Goal: Information Seeking & Learning: Learn about a topic

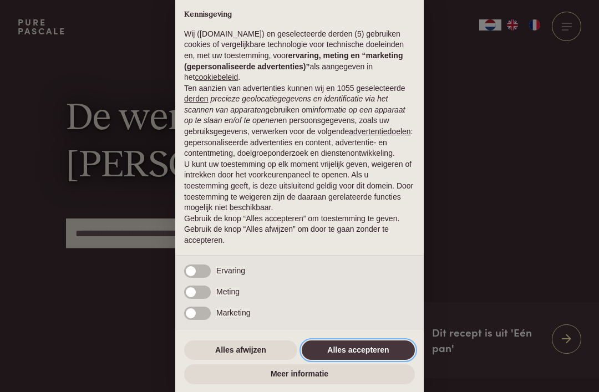
click at [373, 352] on button "Alles accepteren" at bounding box center [358, 351] width 113 height 20
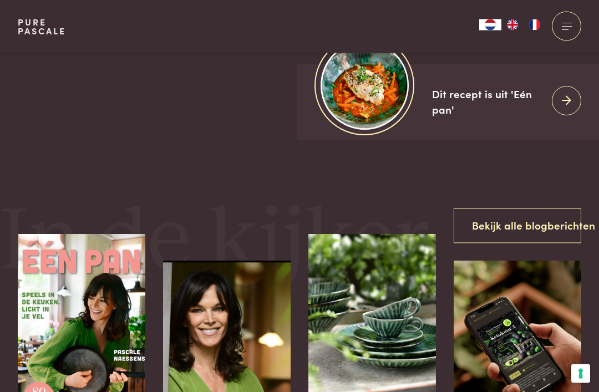
scroll to position [237, 0]
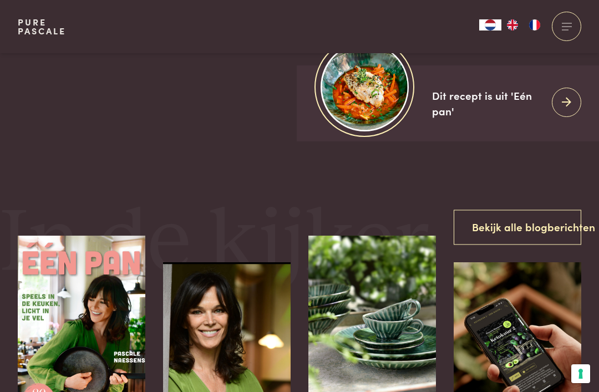
click at [562, 117] on div at bounding box center [566, 102] width 29 height 29
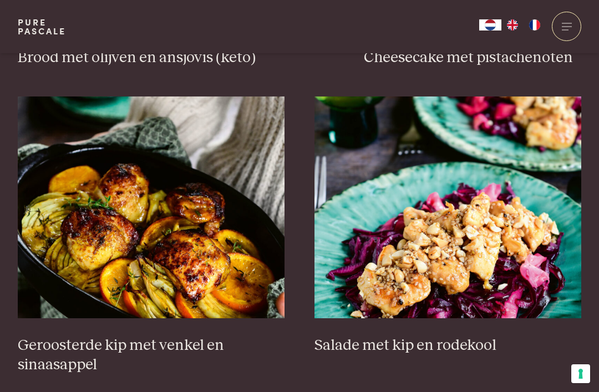
scroll to position [1300, 0]
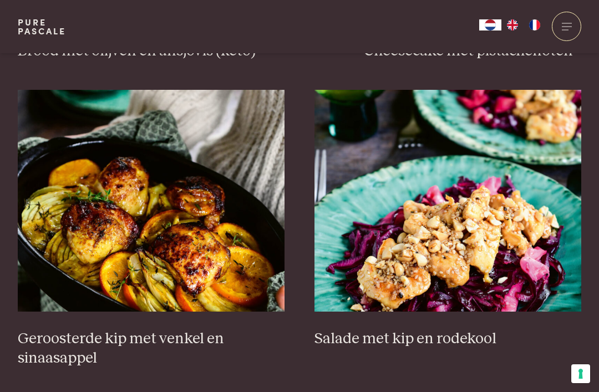
click at [184, 211] on img at bounding box center [151, 201] width 267 height 222
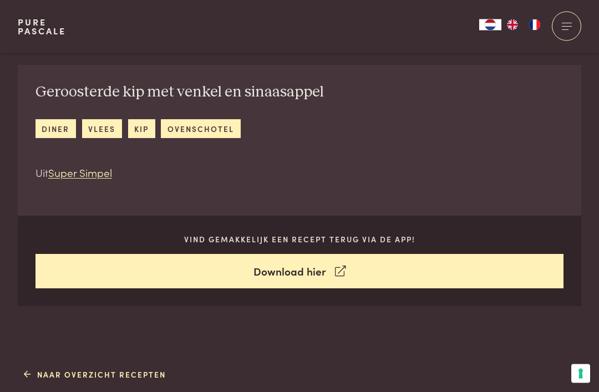
scroll to position [378, 0]
click at [326, 272] on link "Download hier" at bounding box center [300, 271] width 529 height 35
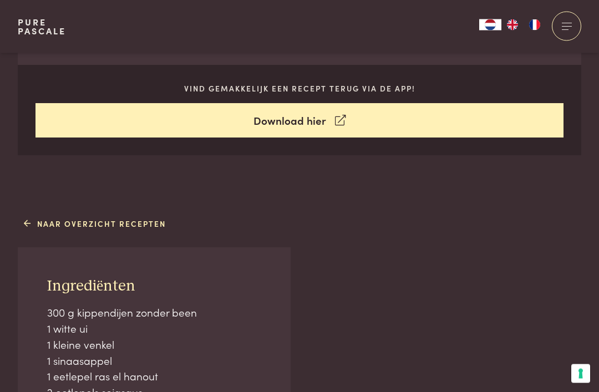
scroll to position [529, 0]
click at [108, 219] on link "Naar overzicht recepten" at bounding box center [95, 224] width 143 height 12
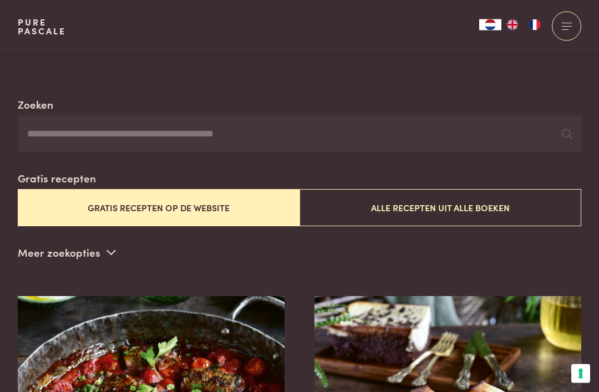
scroll to position [191, 0]
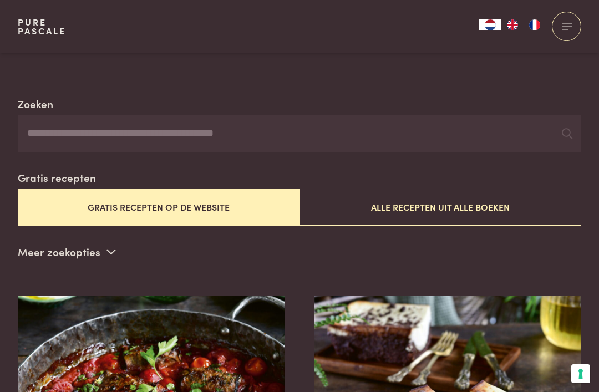
click at [187, 208] on button "Gratis recepten op de website" at bounding box center [159, 207] width 282 height 37
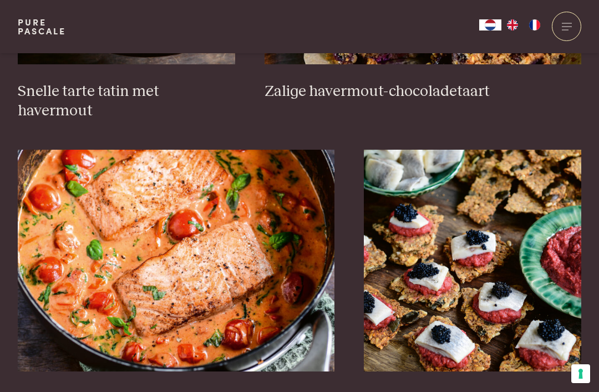
scroll to position [1860, 0]
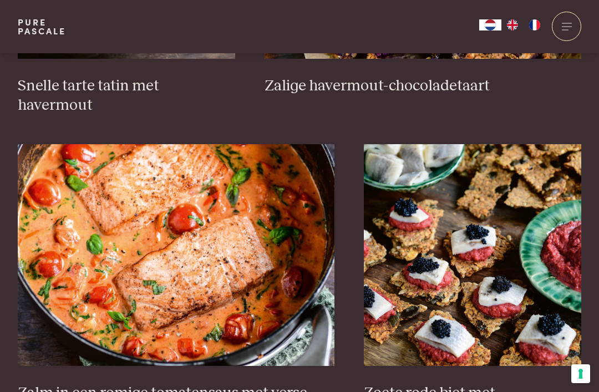
click at [206, 258] on img at bounding box center [176, 255] width 317 height 222
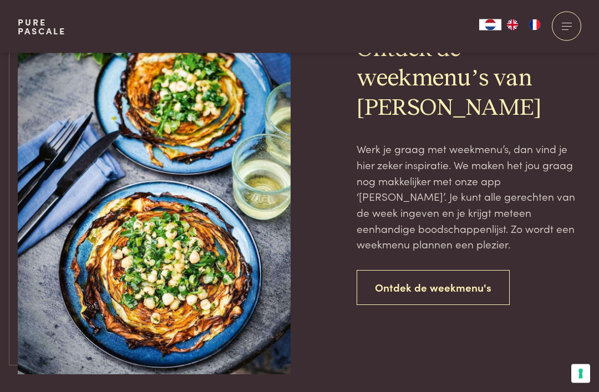
scroll to position [2439, 0]
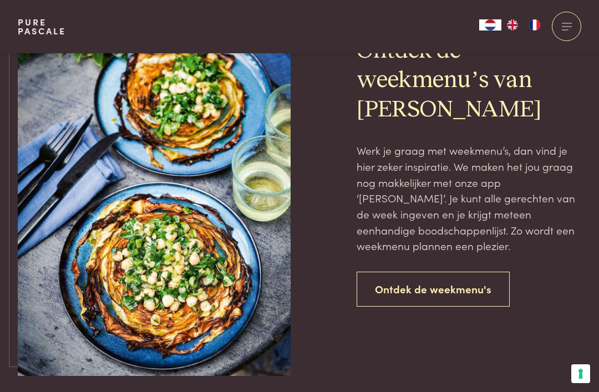
click at [455, 272] on link "Ontdek de weekmenu's" at bounding box center [433, 289] width 153 height 35
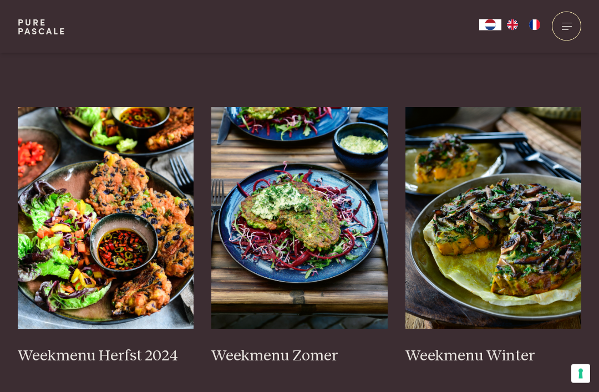
scroll to position [248, 0]
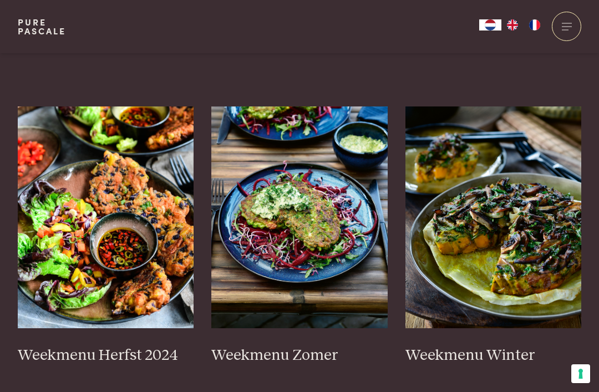
click at [125, 349] on h3 "Weekmenu Herfst 2024" at bounding box center [106, 355] width 176 height 19
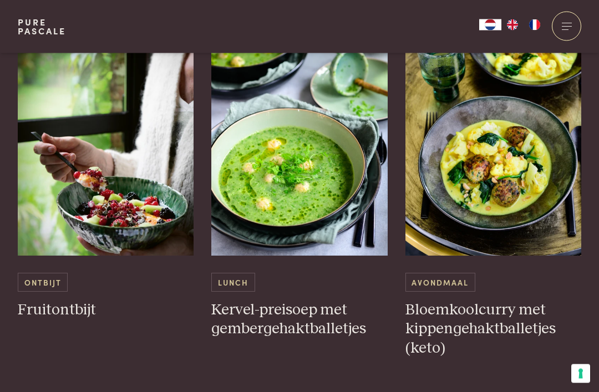
scroll to position [590, 0]
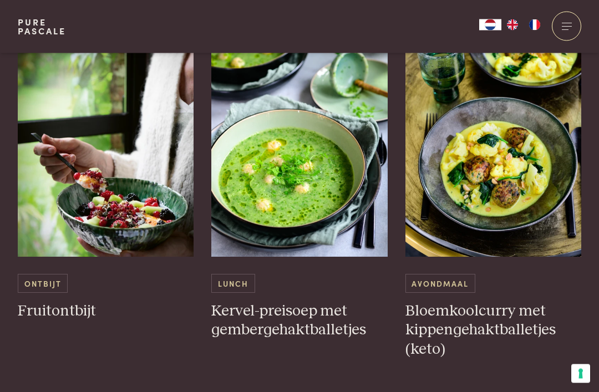
click at [495, 162] on img at bounding box center [494, 147] width 176 height 222
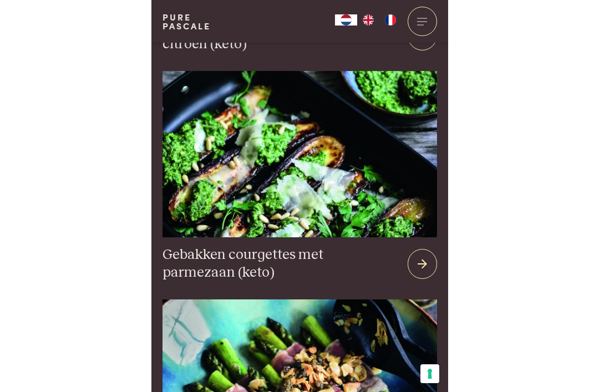
scroll to position [1973, 0]
